Goal: Information Seeking & Learning: Learn about a topic

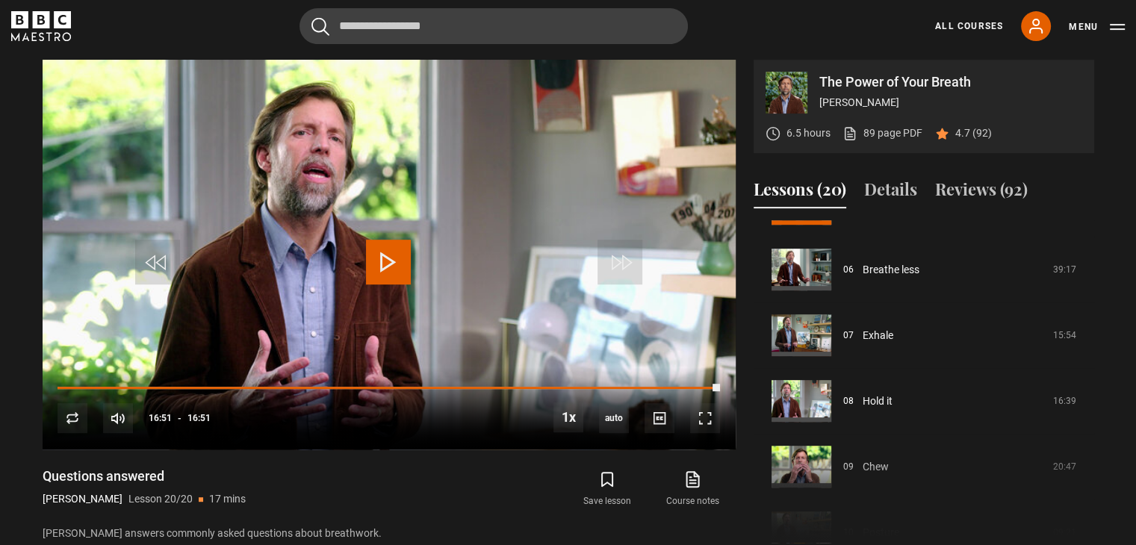
scroll to position [304, 0]
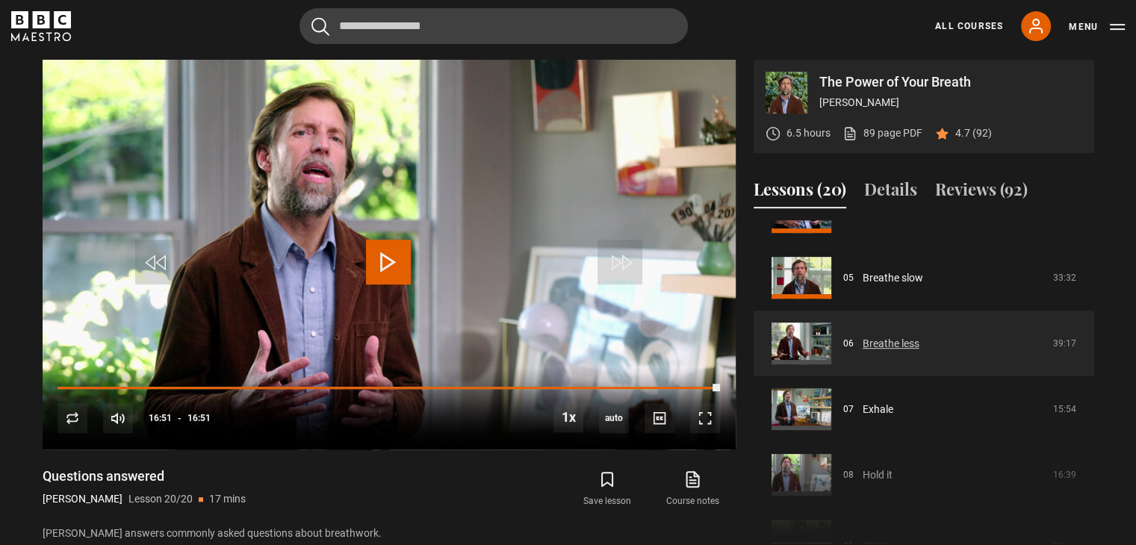
click at [863, 336] on link "Breathe less" at bounding box center [891, 344] width 57 height 16
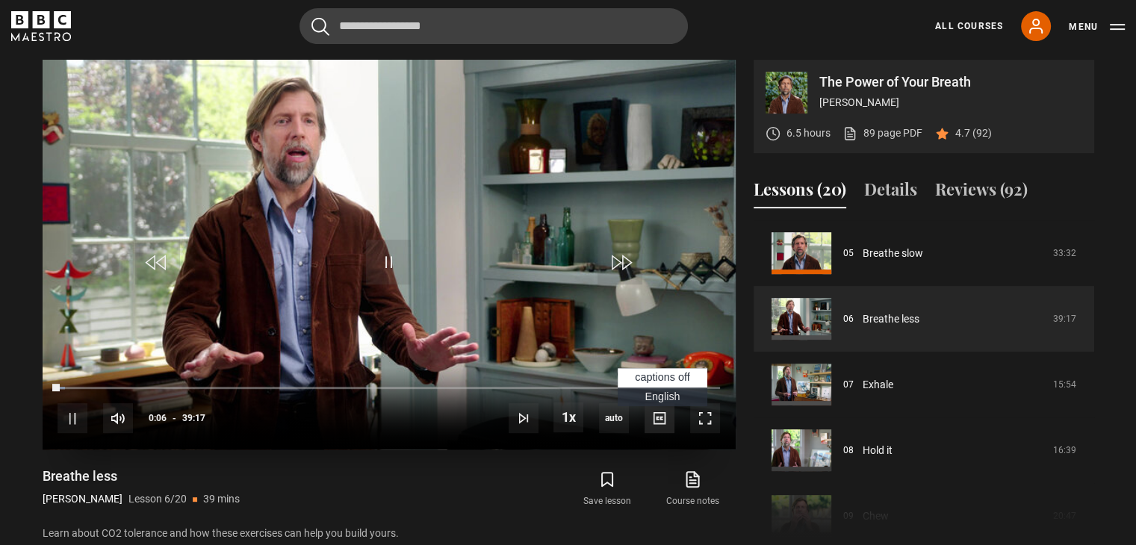
click at [656, 423] on span "Video Player" at bounding box center [660, 418] width 30 height 30
click at [656, 417] on span "Video Player" at bounding box center [660, 418] width 30 height 30
click at [654, 392] on span "English Captions" at bounding box center [662, 397] width 35 height 12
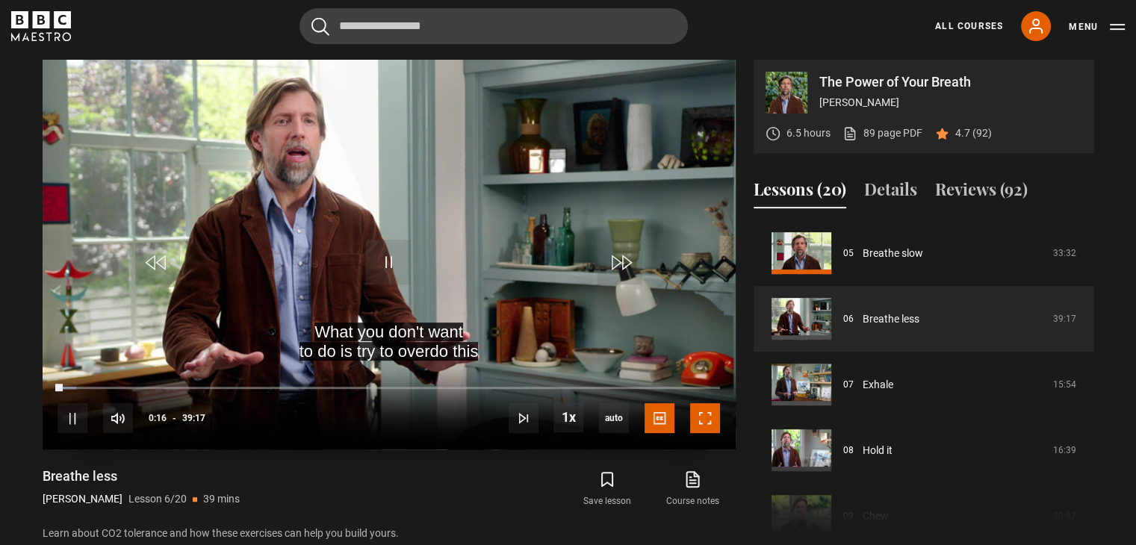
click at [709, 421] on span "Video Player" at bounding box center [705, 418] width 30 height 30
